Goal: Navigation & Orientation: Find specific page/section

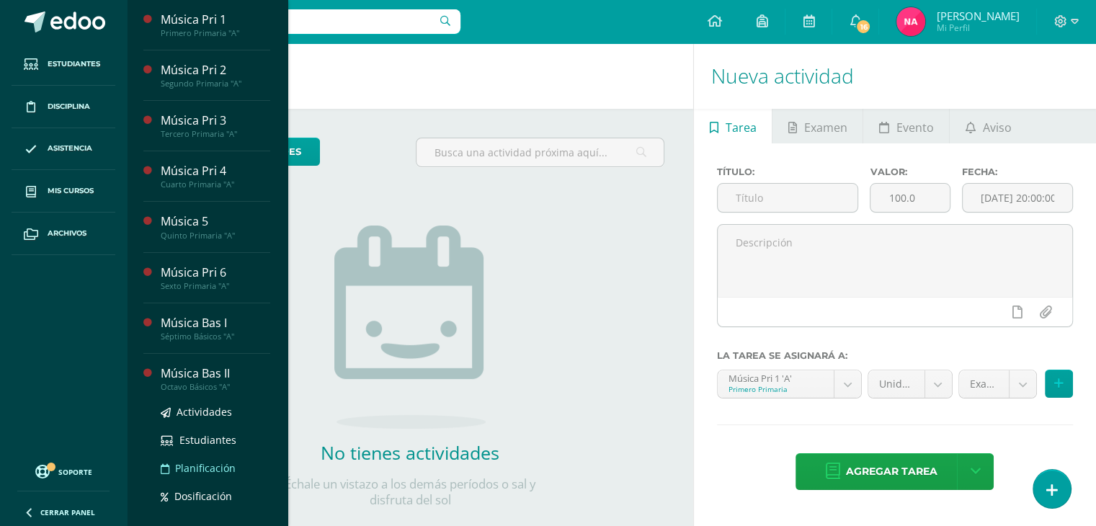
scroll to position [73, 0]
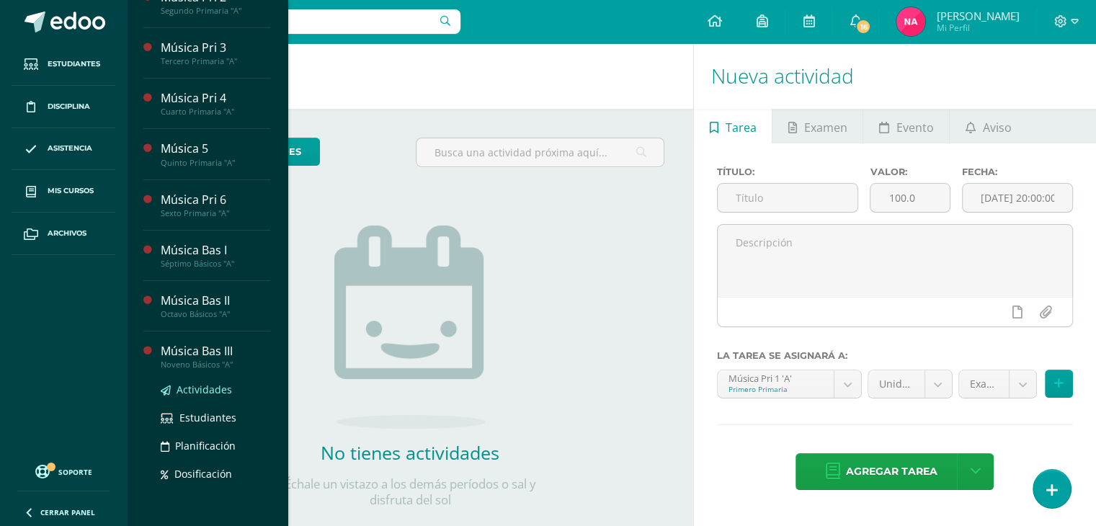
click at [212, 387] on span "Actividades" at bounding box center [205, 390] width 56 height 14
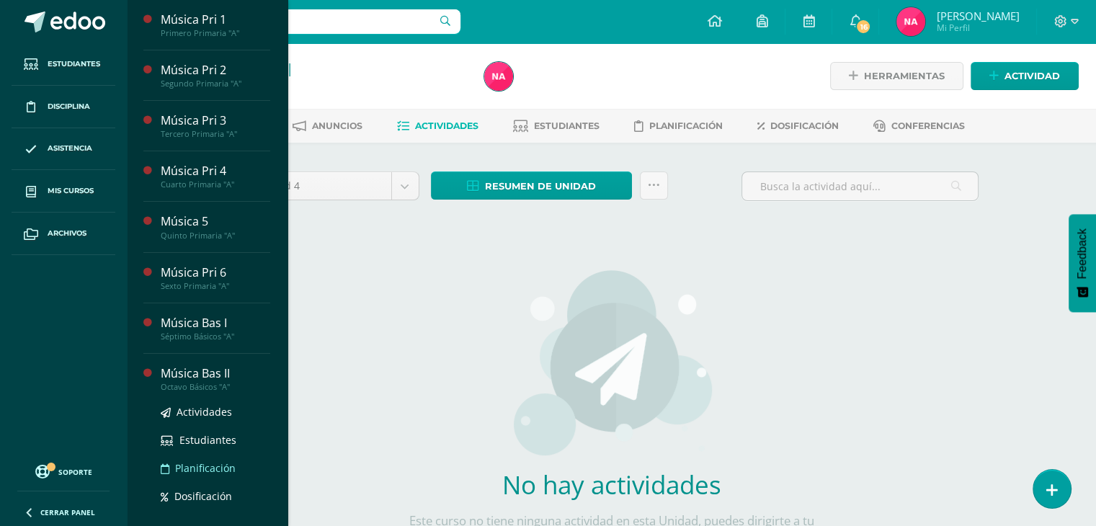
scroll to position [73, 0]
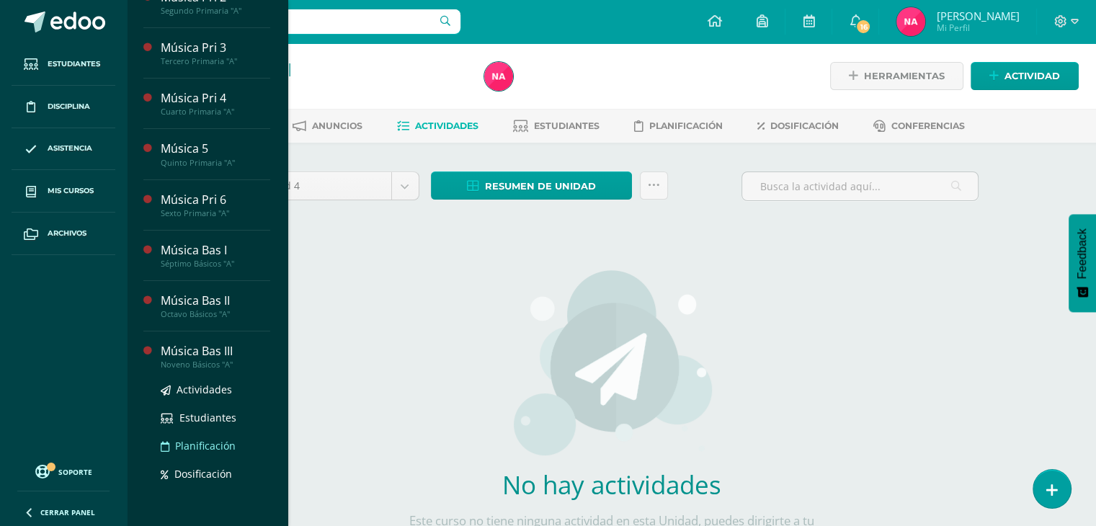
click at [206, 439] on span "Planificación" at bounding box center [205, 446] width 61 height 14
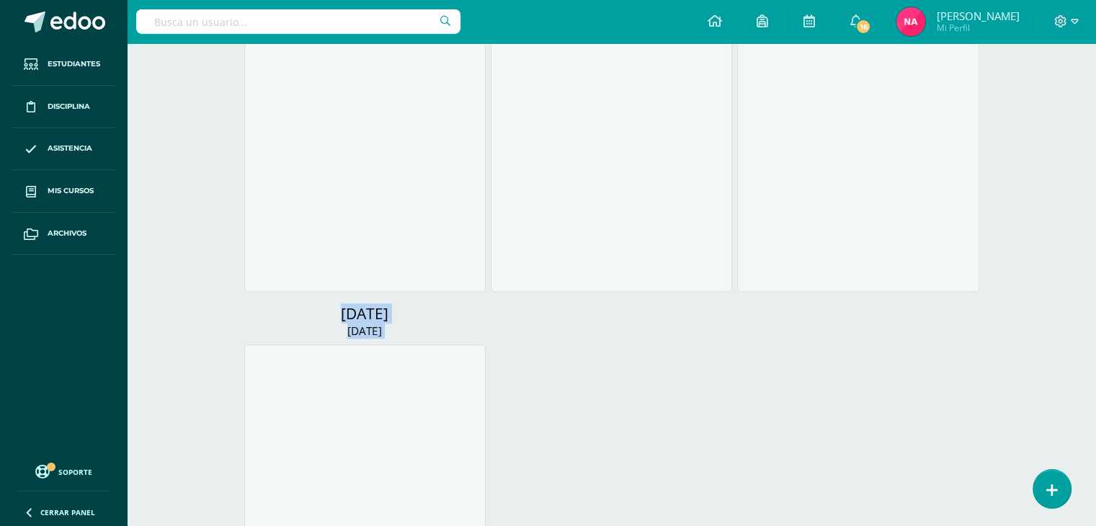
drag, startPoint x: 0, startPoint y: 0, endPoint x: 0, endPoint y: 559, distance: 559.3
click at [0, 525] on html "Estudiantes Disciplina Asistencia Mis cursos Archivos Soporte Ayuda Reportar un…" at bounding box center [548, 108] width 1096 height 1588
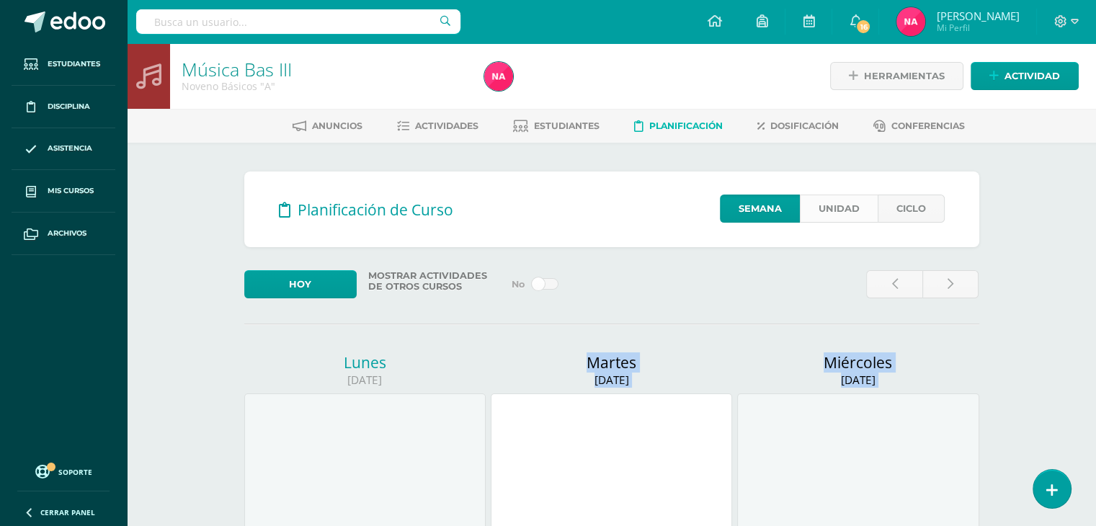
click at [832, 210] on link "Unidad" at bounding box center [839, 209] width 78 height 28
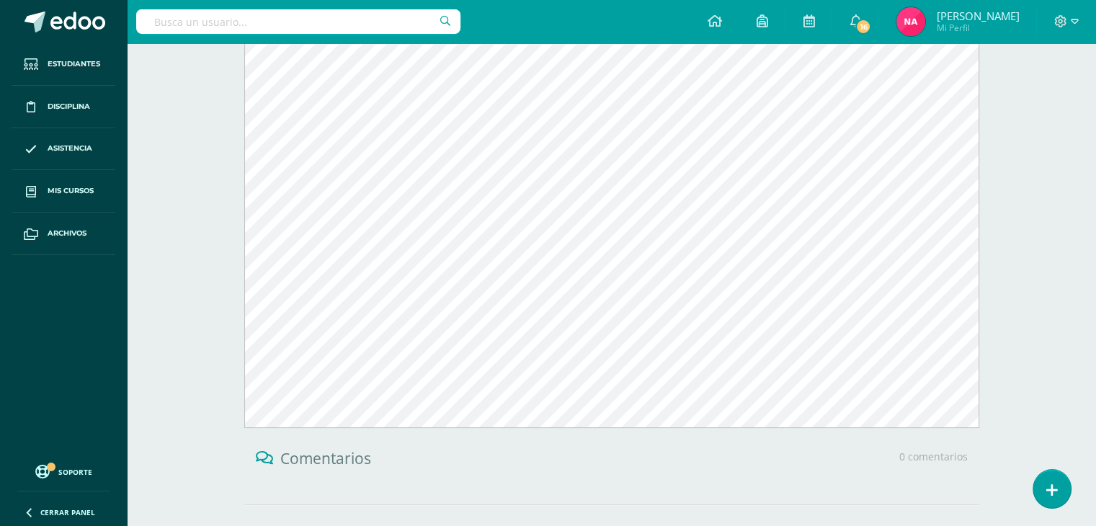
scroll to position [342, 0]
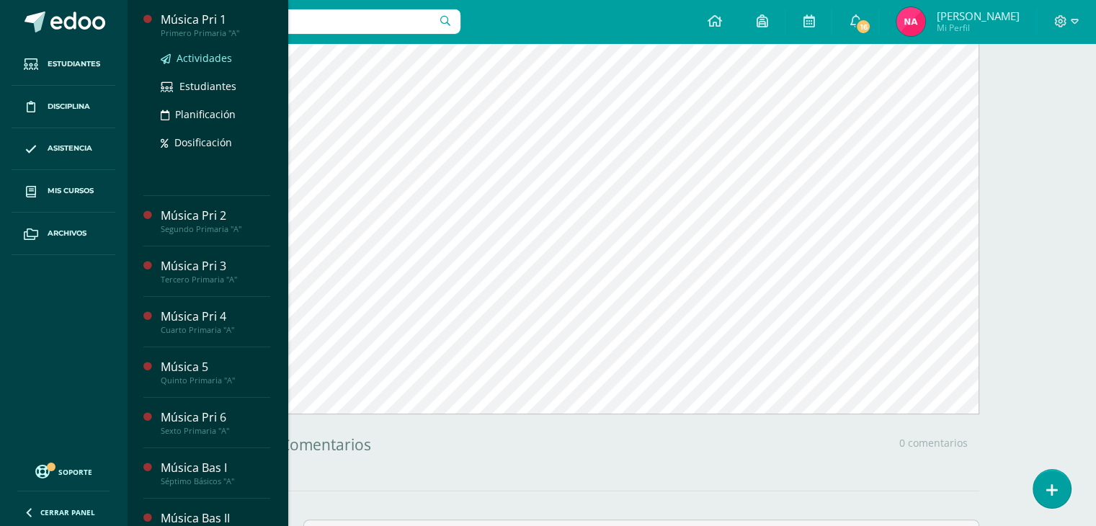
click at [205, 51] on span "Actividades" at bounding box center [205, 58] width 56 height 14
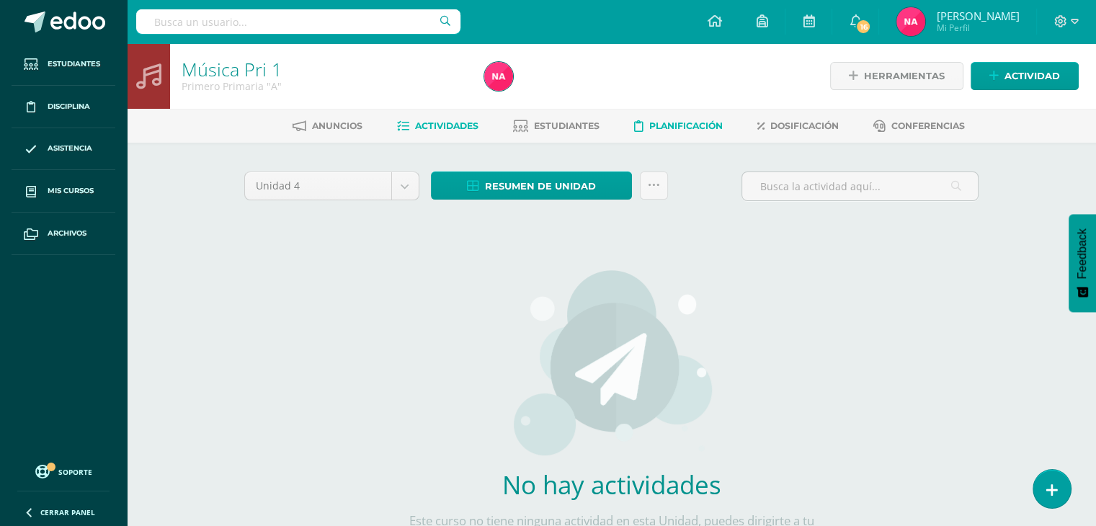
click at [689, 128] on span "Planificación" at bounding box center [686, 125] width 74 height 11
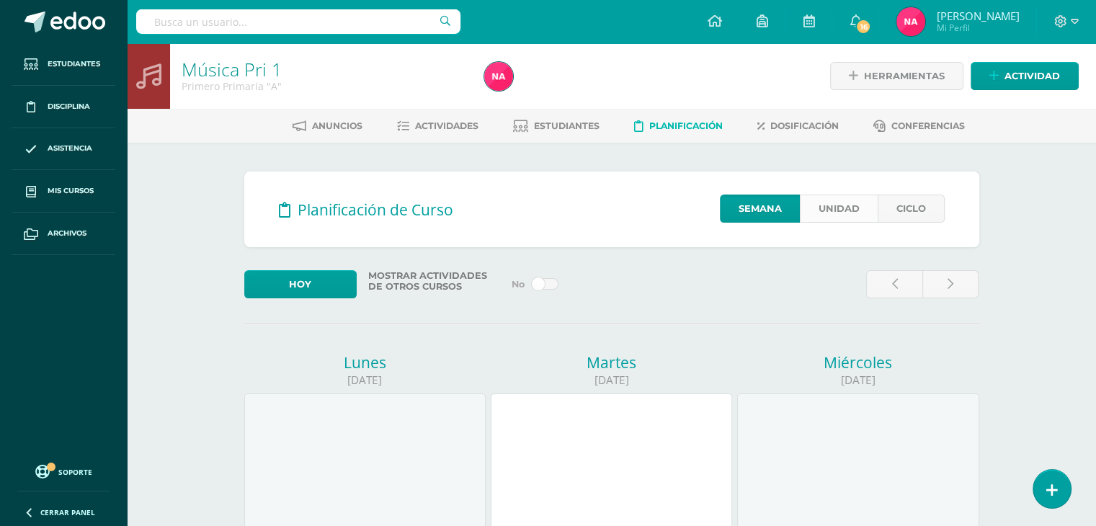
click at [866, 208] on link "Unidad" at bounding box center [839, 209] width 78 height 28
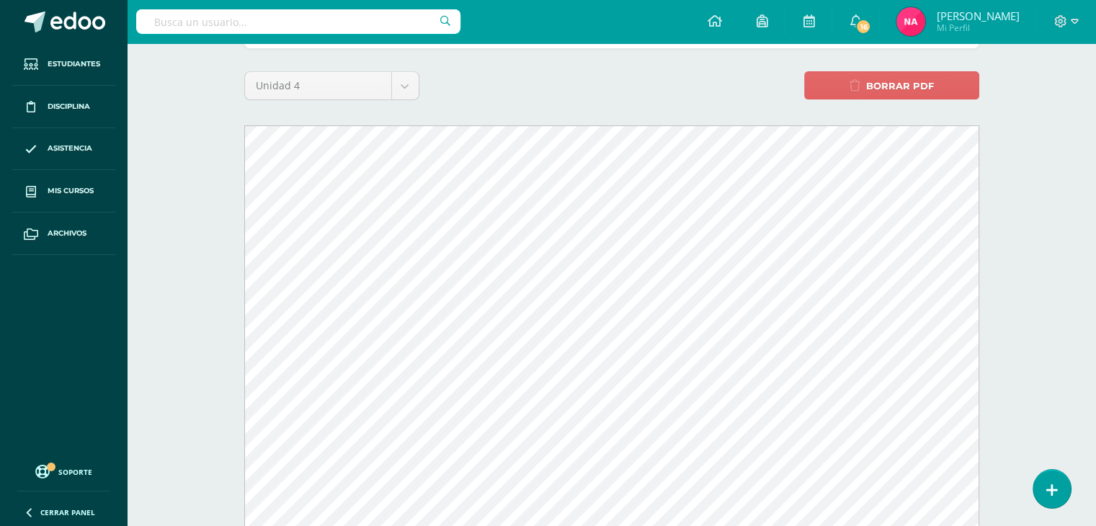
scroll to position [204, 0]
click at [584, 58] on div "Planificación de Curso Semana Unidad Ciclo Unidad 4 Unidad 1 Unidad 2 Unidad 3 …" at bounding box center [612, 388] width 747 height 840
click at [620, 48] on div "Planificación de Curso Semana Unidad Ciclo Unidad 4 Unidad 1 Unidad 2 Unidad 3 …" at bounding box center [612, 388] width 747 height 840
